Goal: Task Accomplishment & Management: Manage account settings

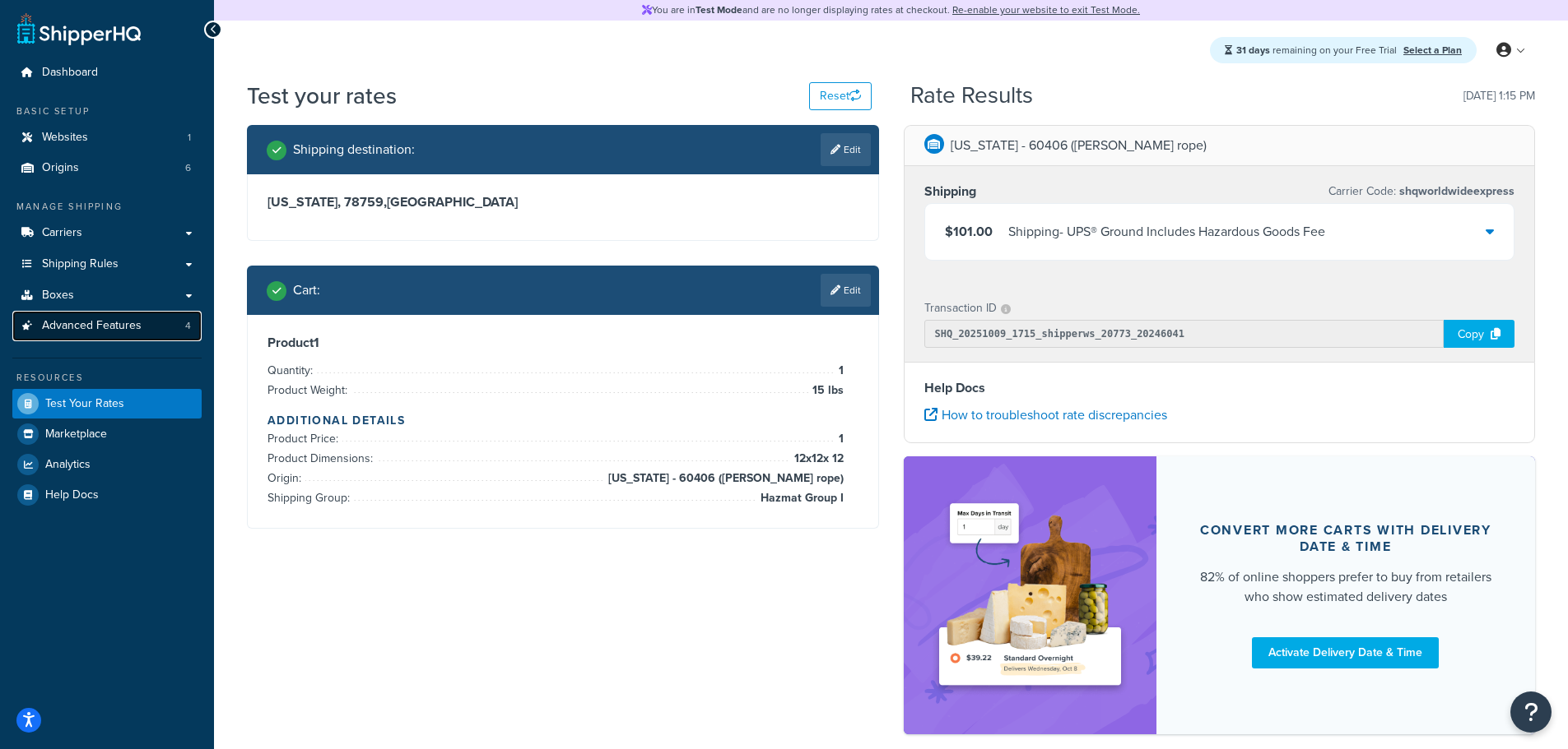
click at [86, 325] on span "Advanced Features" at bounding box center [92, 325] width 100 height 14
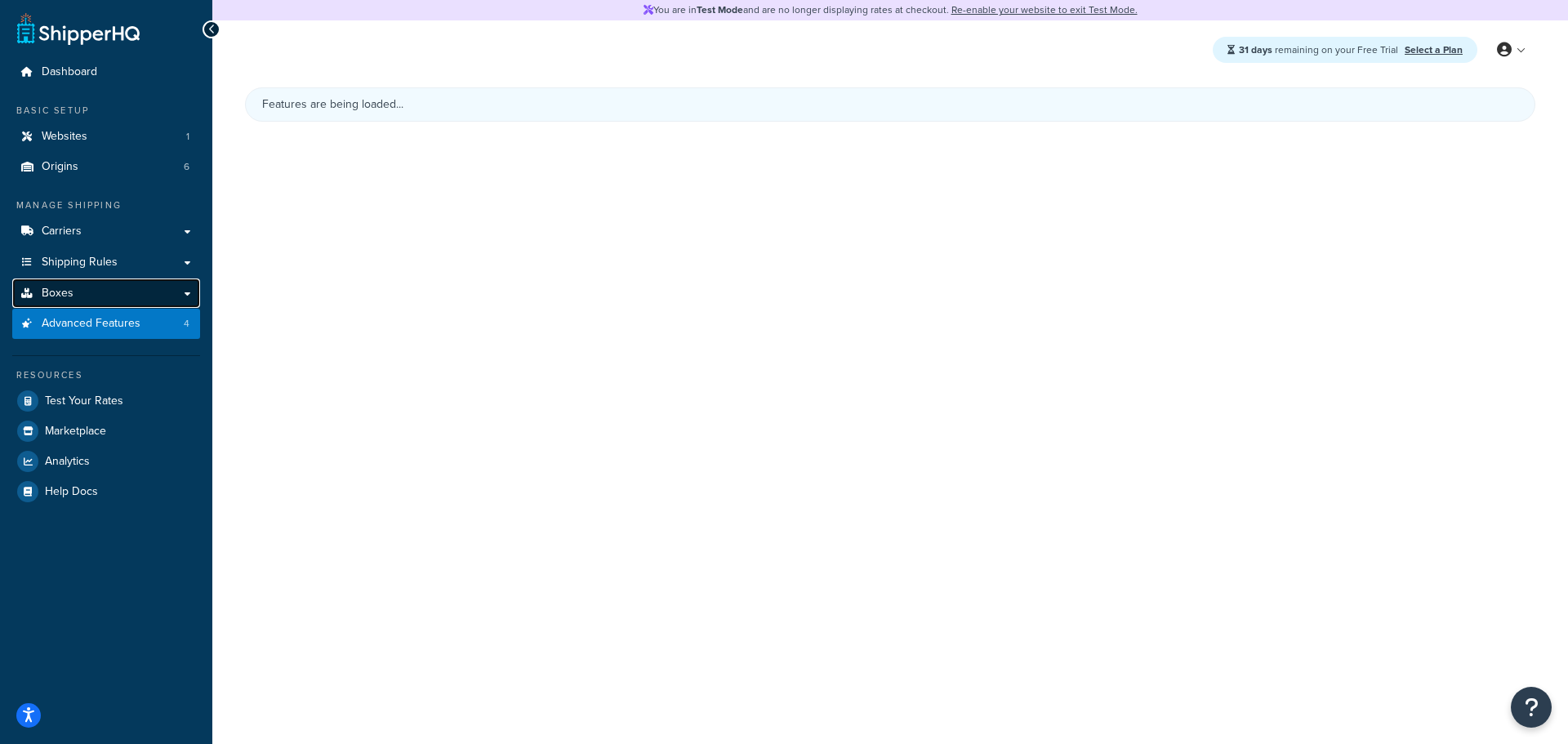
click at [76, 295] on link "Boxes" at bounding box center [106, 293] width 188 height 30
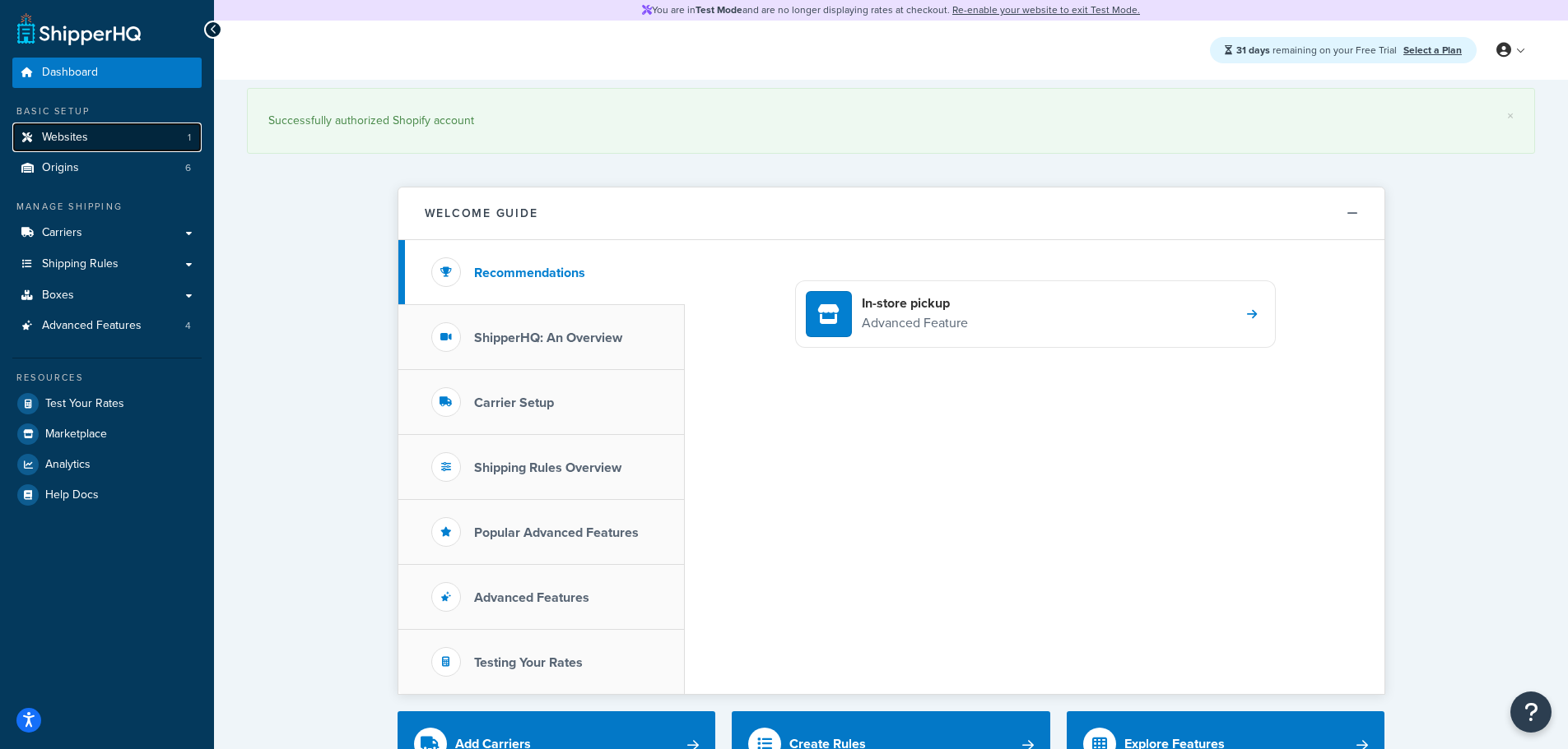
click at [114, 136] on link "Websites 1" at bounding box center [107, 138] width 190 height 30
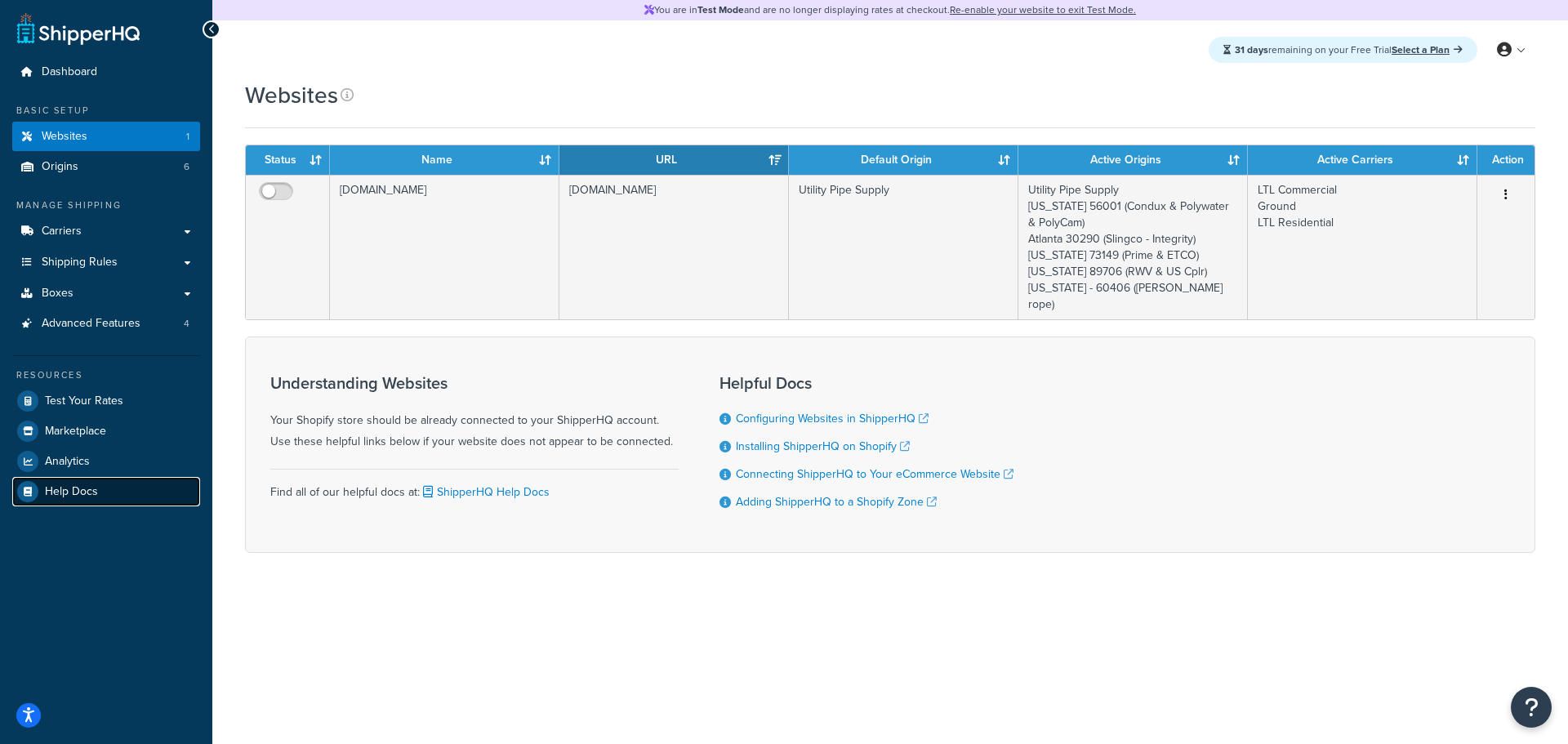
click at [89, 487] on span "Help Docs" at bounding box center [71, 492] width 53 height 14
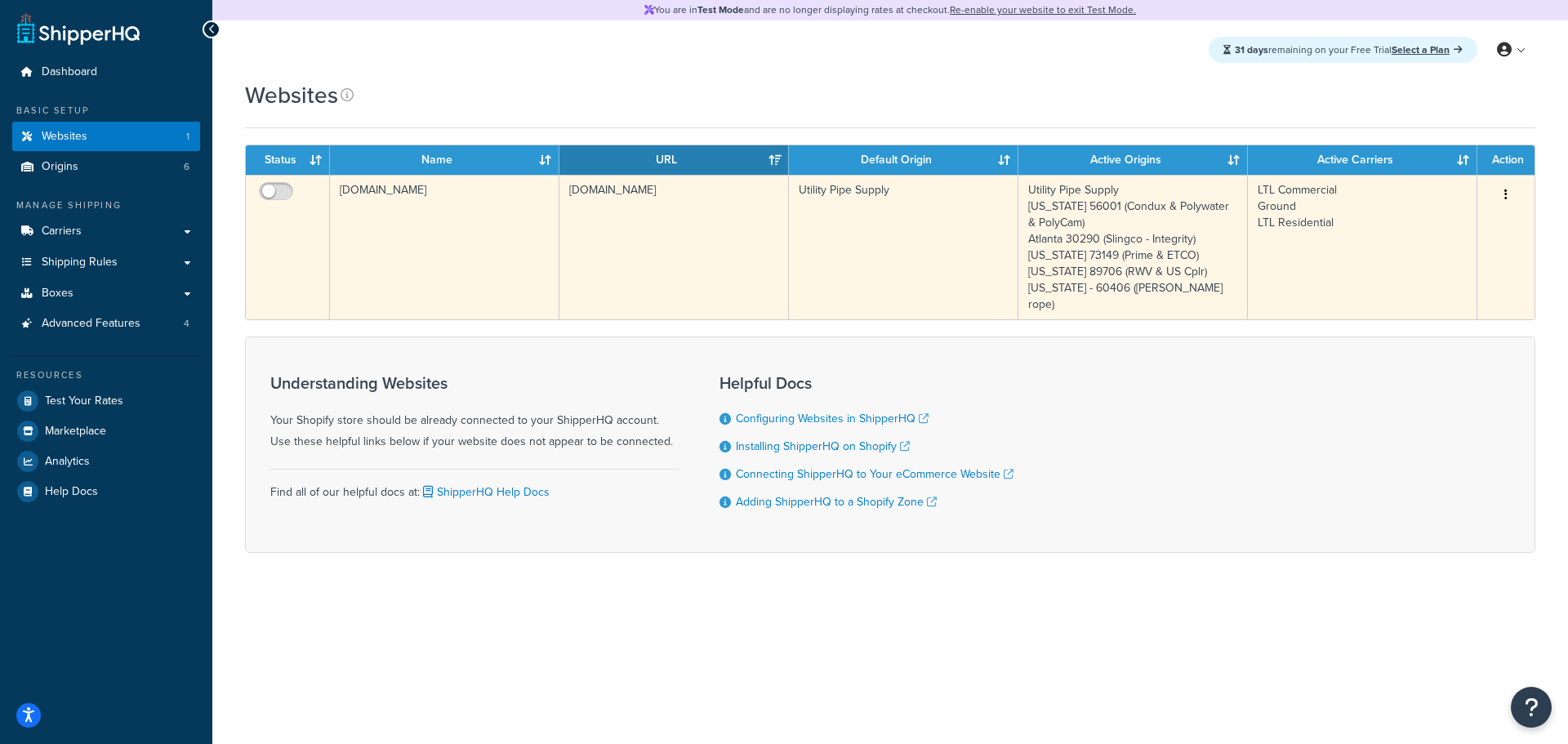
click at [1510, 200] on button "button" at bounding box center [1506, 196] width 23 height 26
click at [1420, 227] on link "Edit" at bounding box center [1440, 228] width 129 height 34
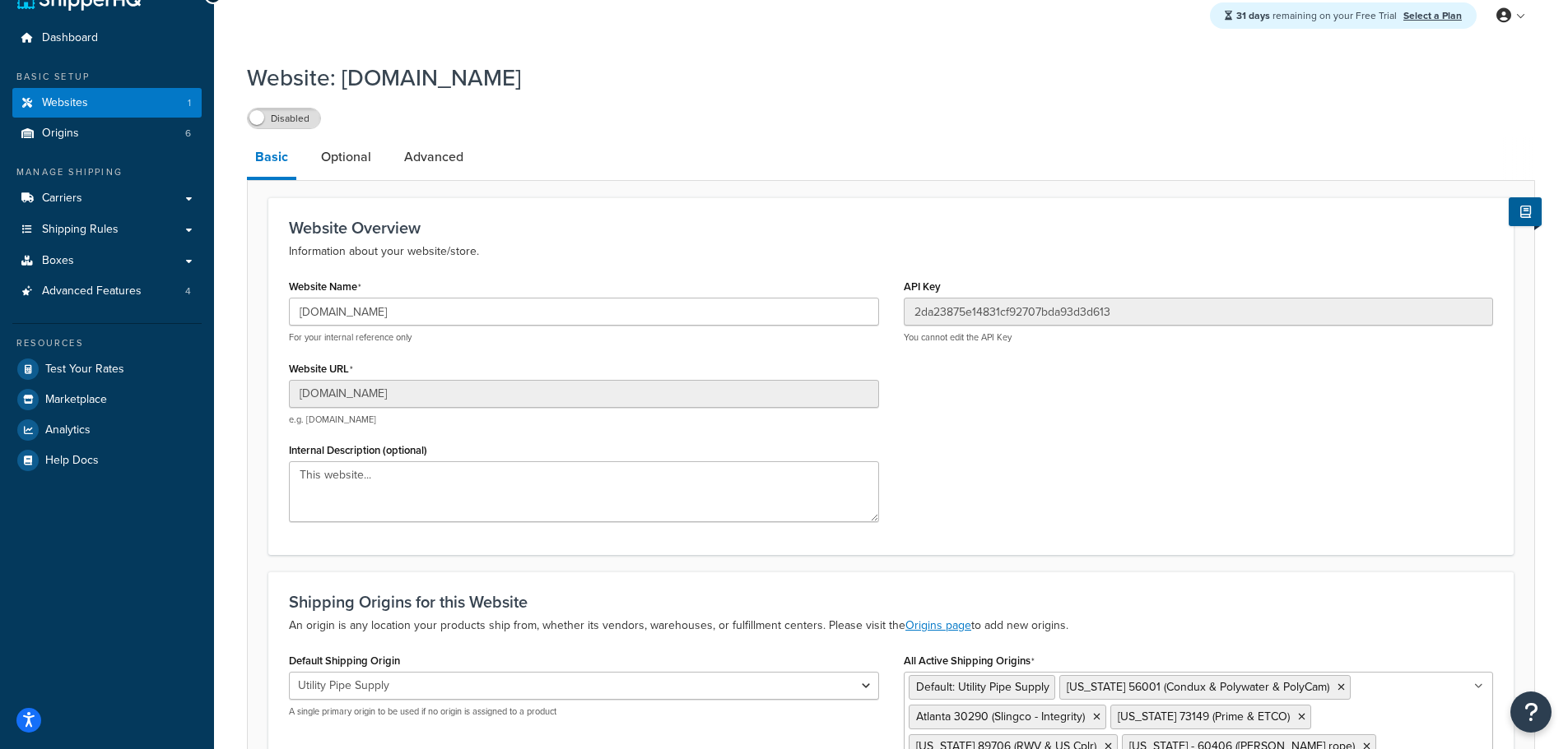
scroll to position [32, 0]
click at [363, 152] on link "Optional" at bounding box center [345, 160] width 67 height 40
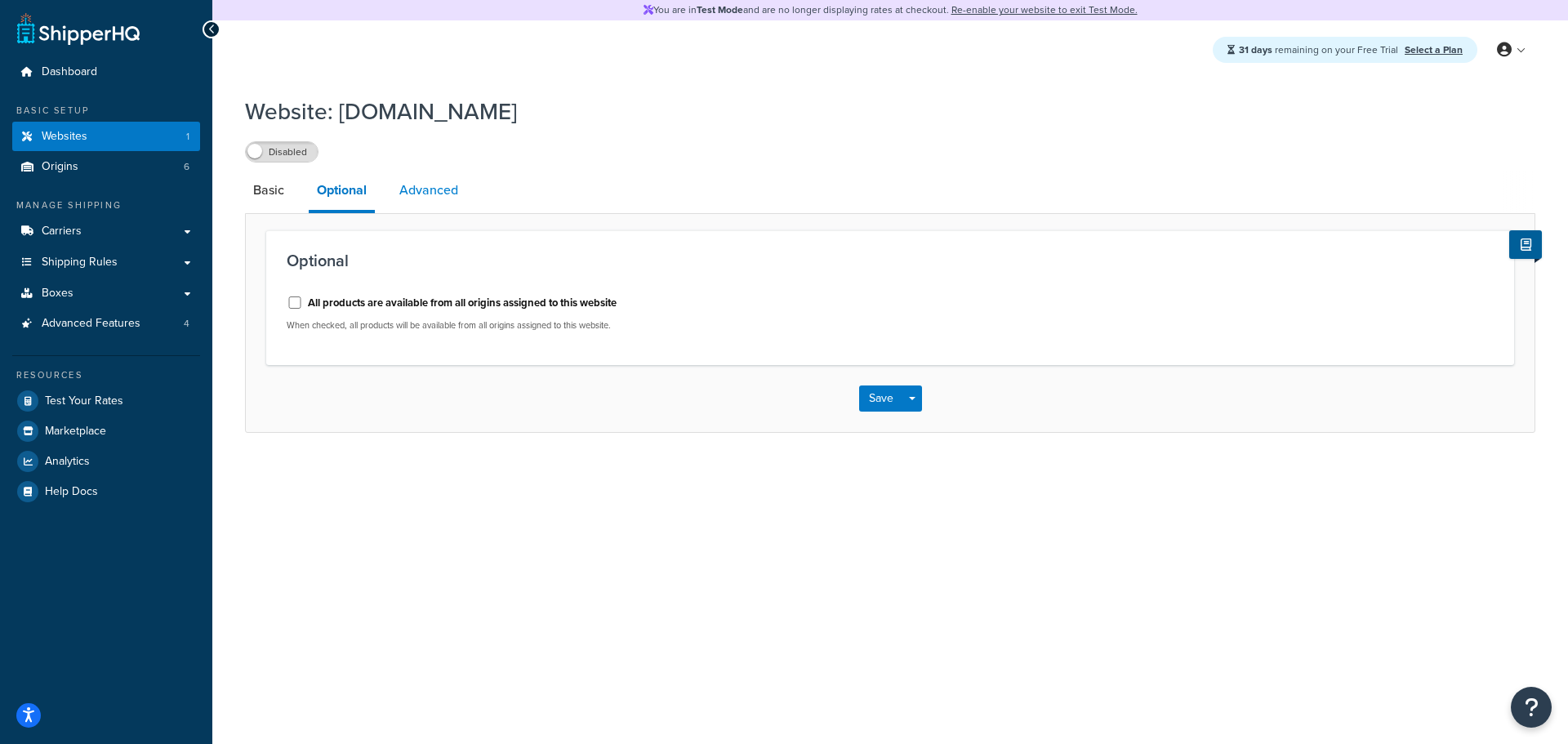
click at [437, 191] on link "Advanced" at bounding box center [429, 191] width 75 height 39
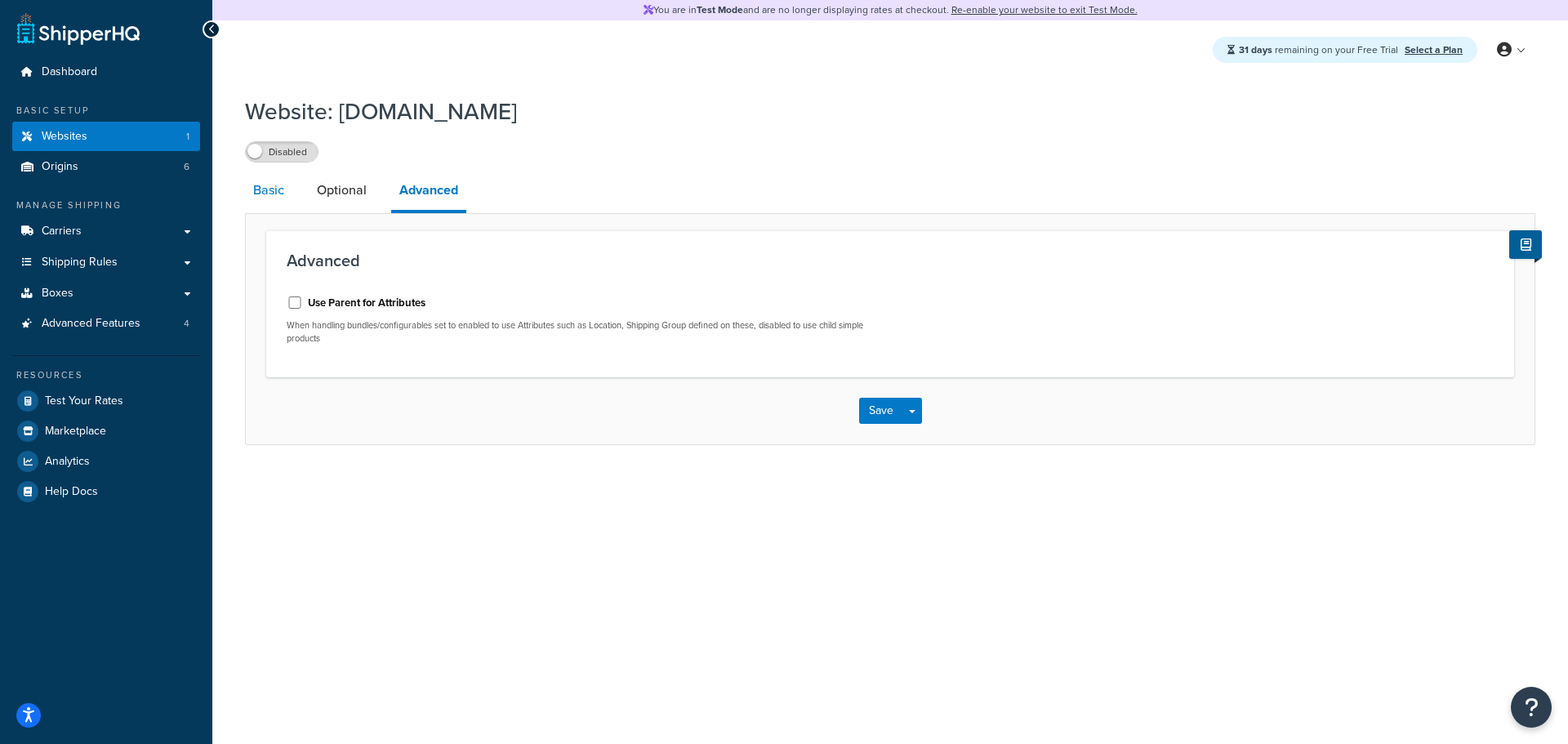
click at [273, 197] on link "Basic" at bounding box center [268, 191] width 47 height 39
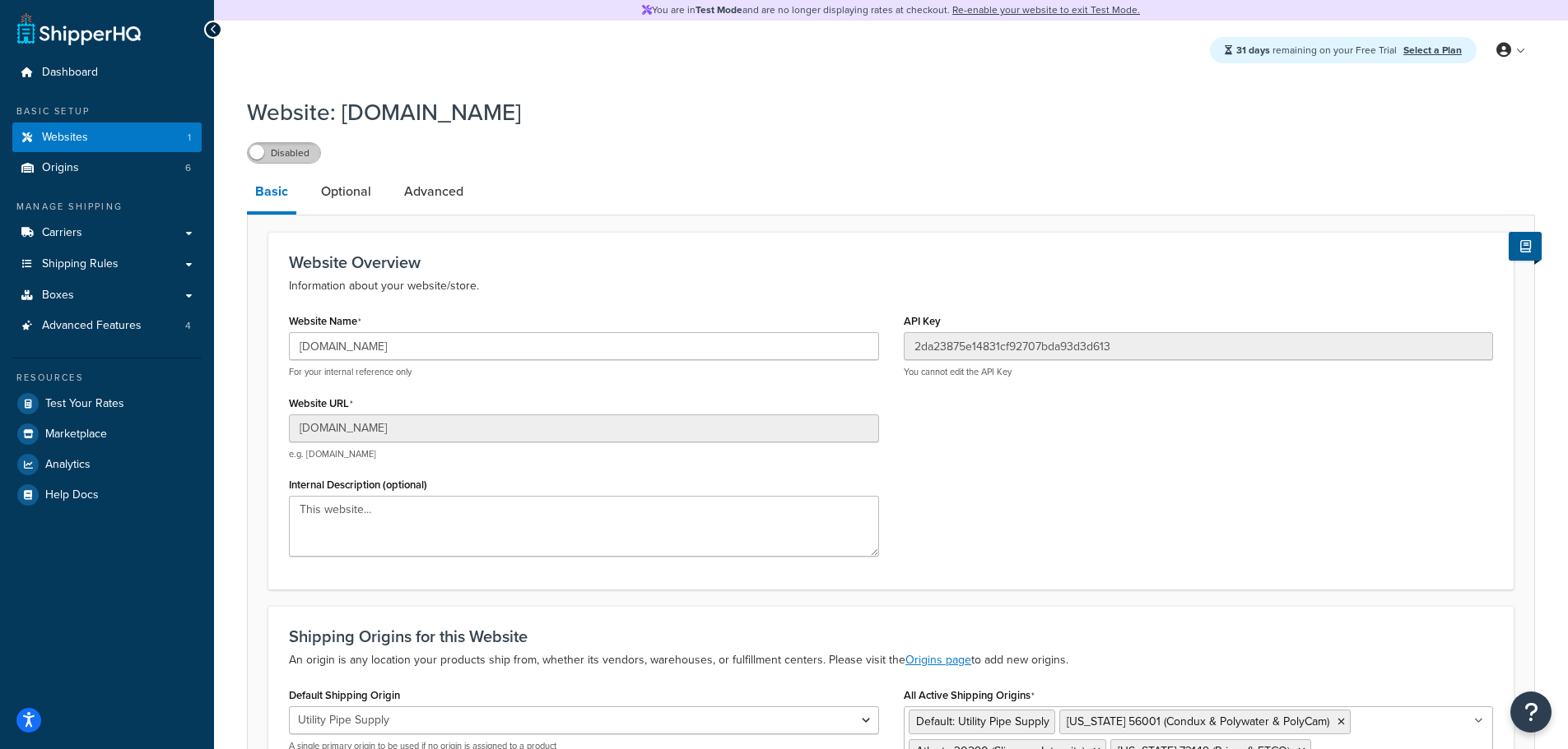
click at [279, 160] on label "Disabled" at bounding box center [284, 153] width 73 height 20
click at [279, 157] on label "Enabled" at bounding box center [284, 153] width 73 height 20
click at [44, 135] on span "Websites" at bounding box center [65, 138] width 46 height 14
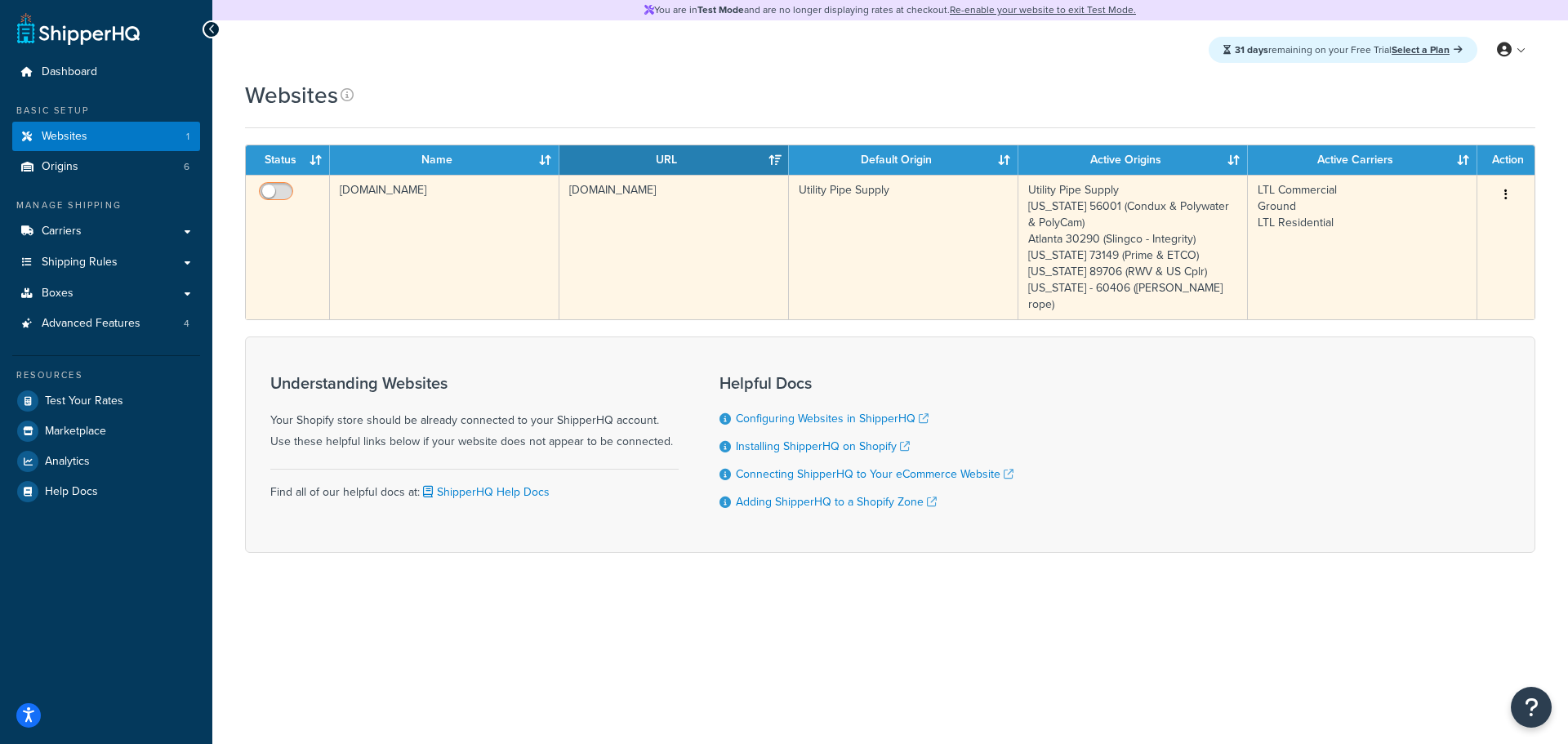
click at [276, 193] on input "checkbox" at bounding box center [277, 196] width 45 height 20
checkbox input "true"
click at [1499, 194] on button "button" at bounding box center [1506, 196] width 23 height 26
click at [1431, 216] on link "Edit" at bounding box center [1440, 228] width 129 height 34
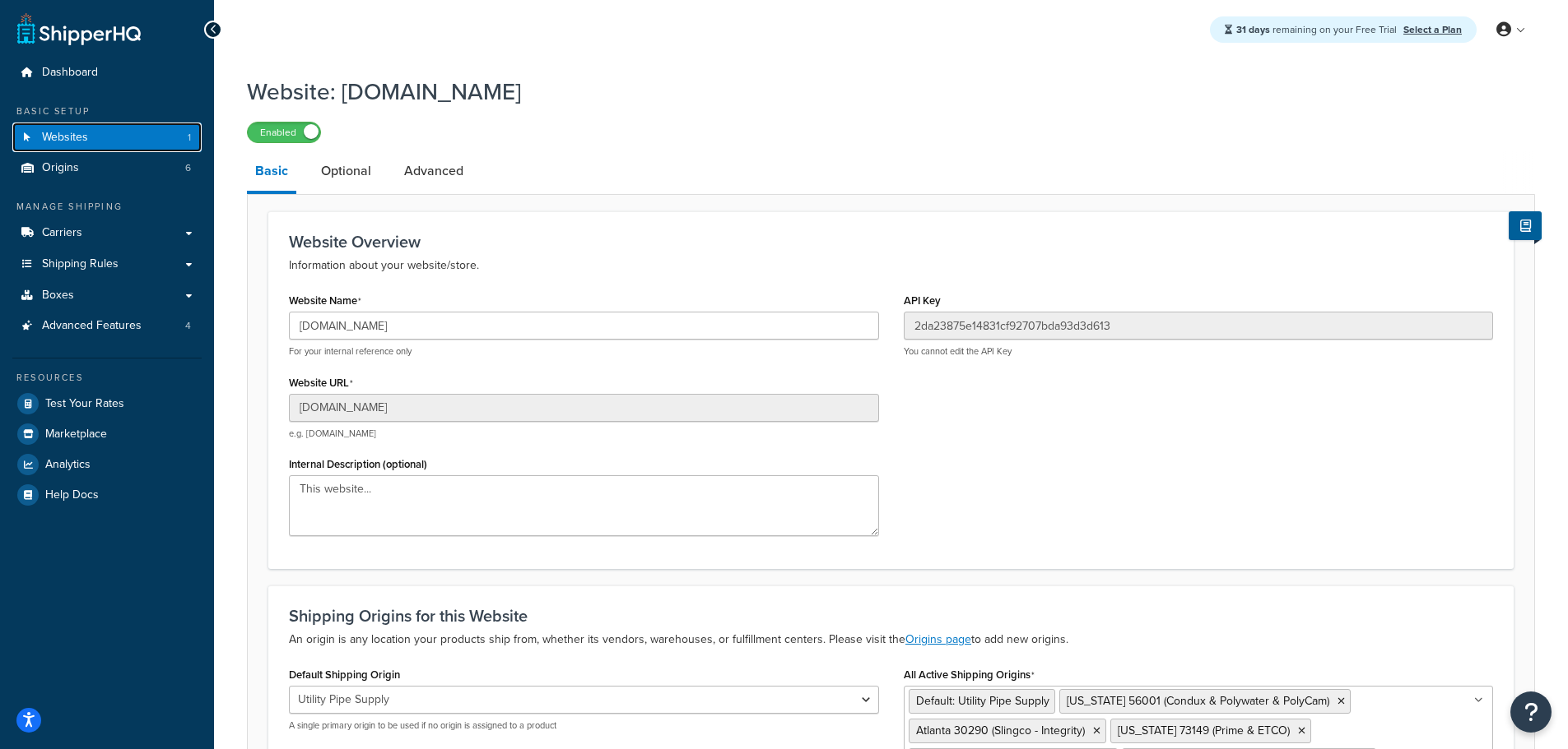
click at [66, 138] on span "Websites" at bounding box center [65, 138] width 46 height 14
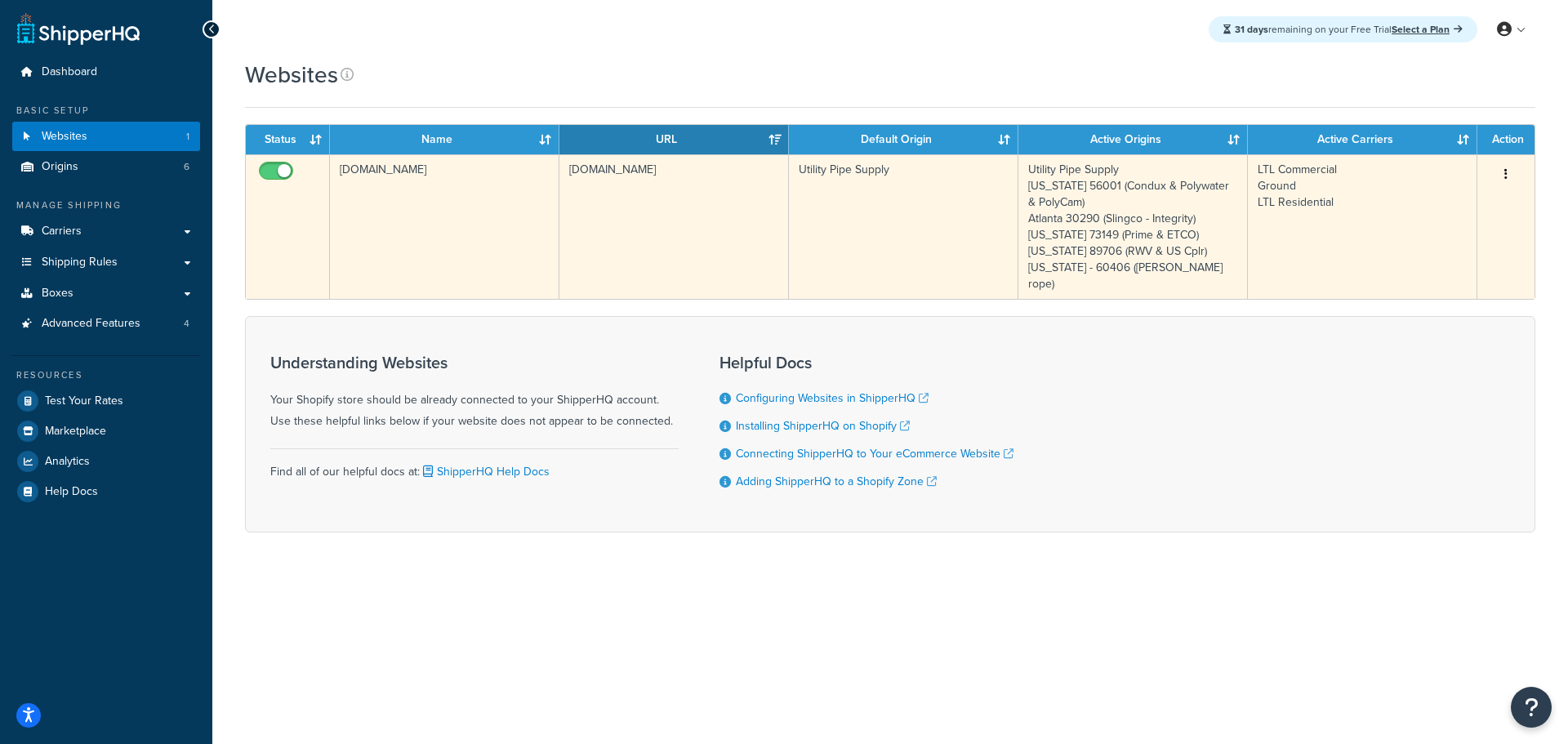
click at [267, 173] on input "checkbox" at bounding box center [277, 175] width 45 height 20
checkbox input "false"
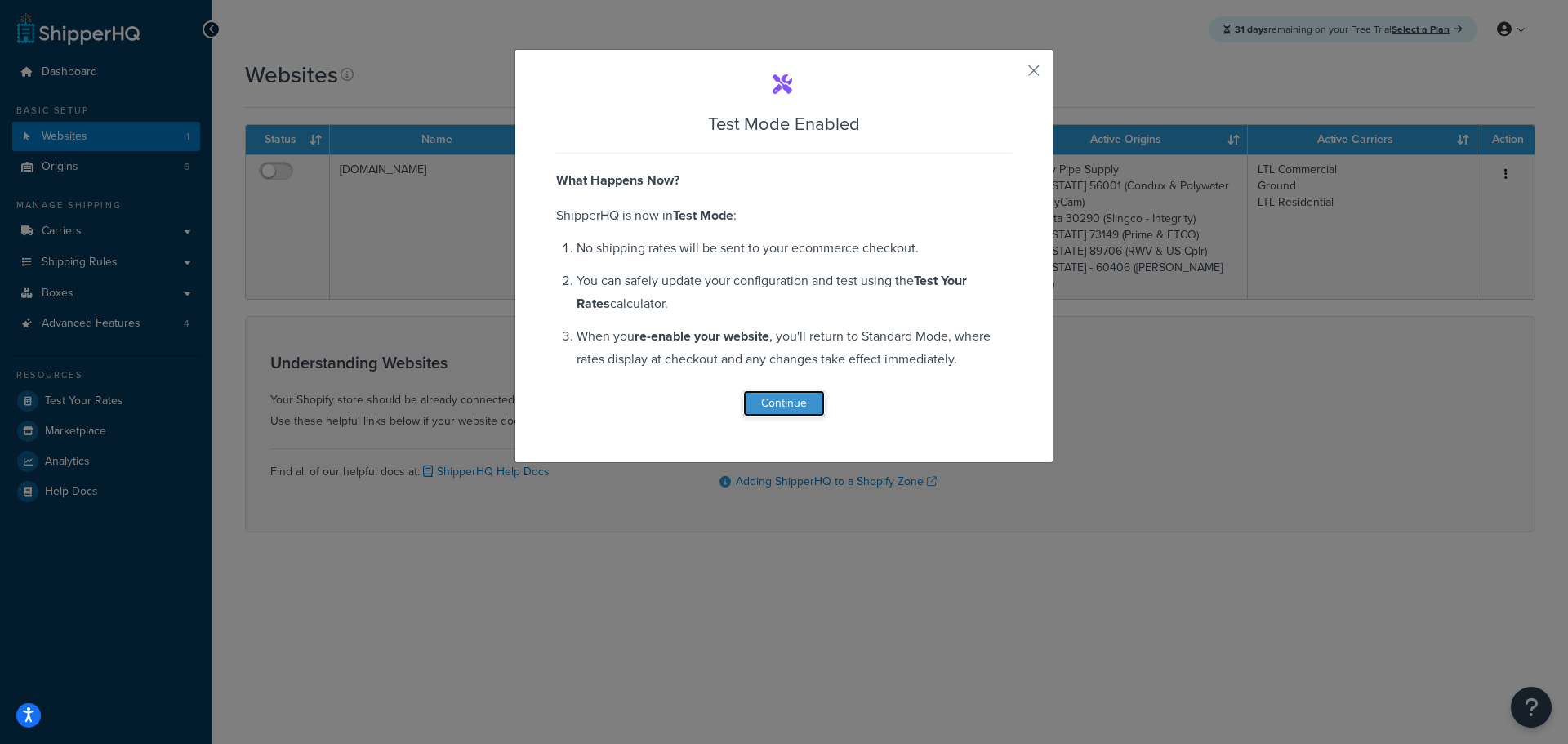
click at [787, 410] on button "Continue" at bounding box center [784, 404] width 82 height 26
